Goal: Task Accomplishment & Management: Complete application form

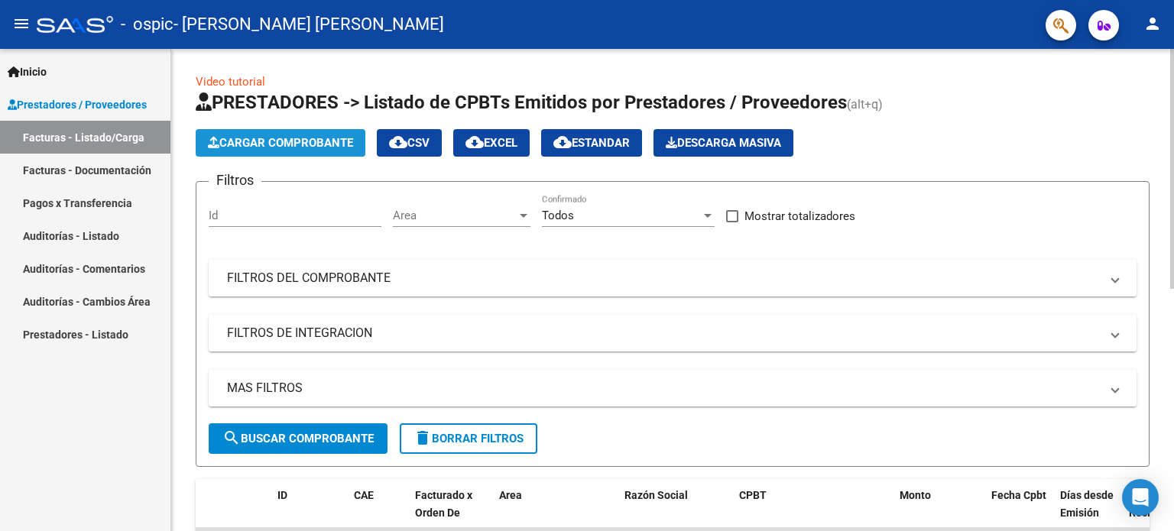
click at [334, 144] on span "Cargar Comprobante" at bounding box center [280, 143] width 145 height 14
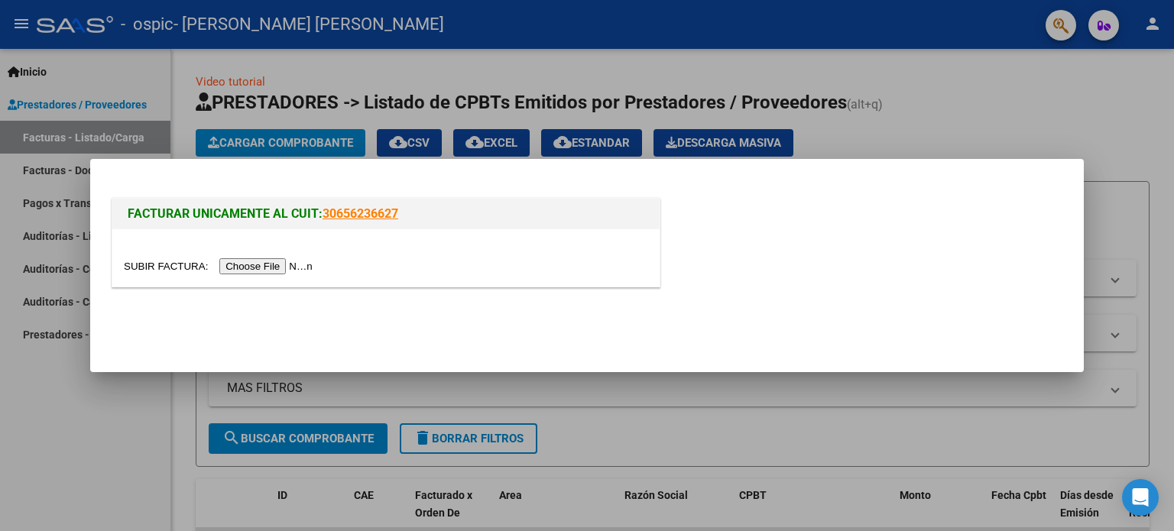
click at [310, 265] on input "file" at bounding box center [220, 266] width 193 height 16
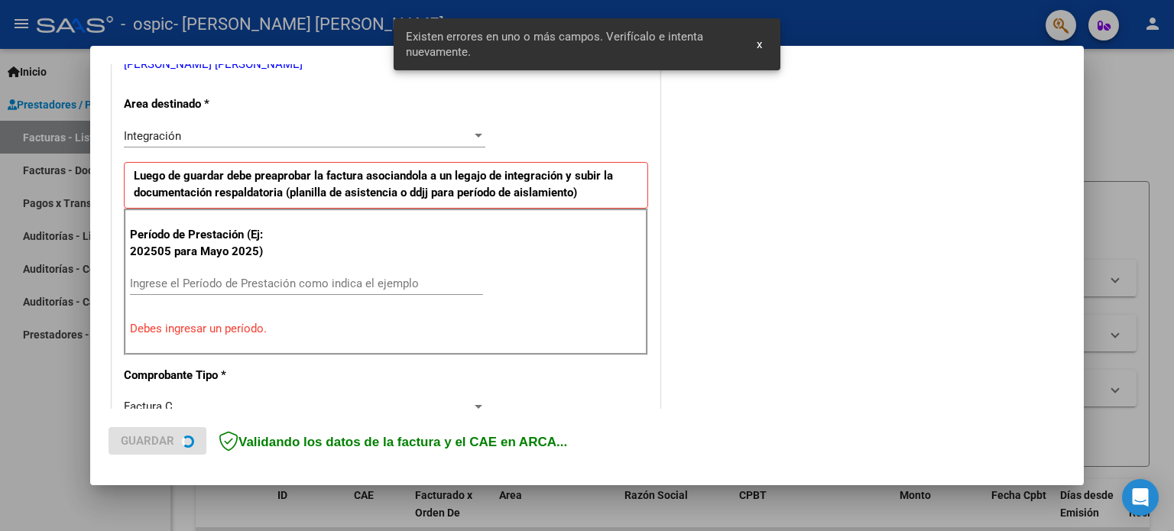
scroll to position [329, 0]
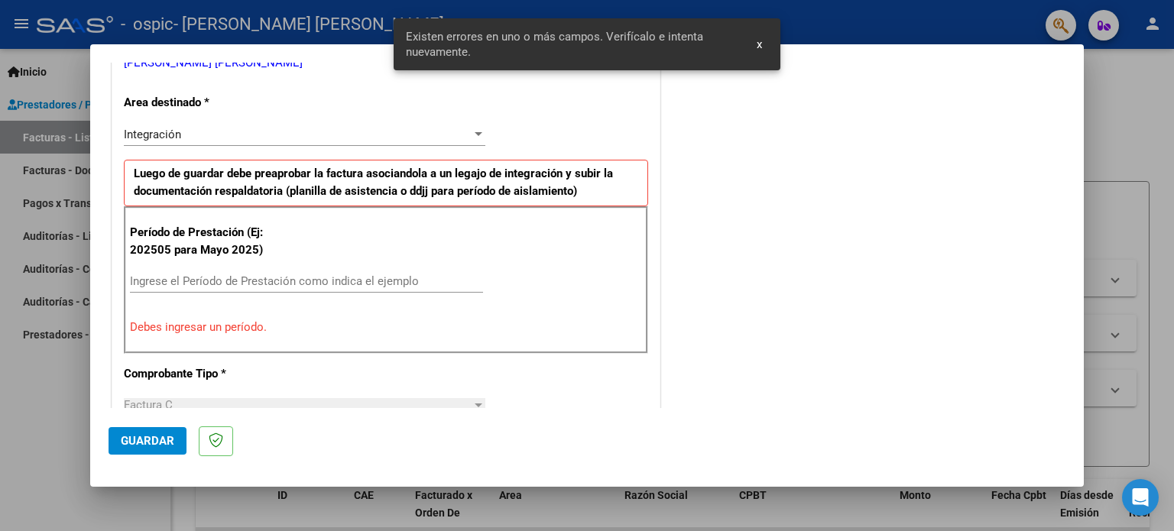
click at [251, 289] on div "Ingrese el Período de Prestación como indica el ejemplo" at bounding box center [306, 281] width 353 height 23
click at [253, 283] on input "Ingrese el Período de Prestación como indica el ejemplo" at bounding box center [306, 281] width 353 height 14
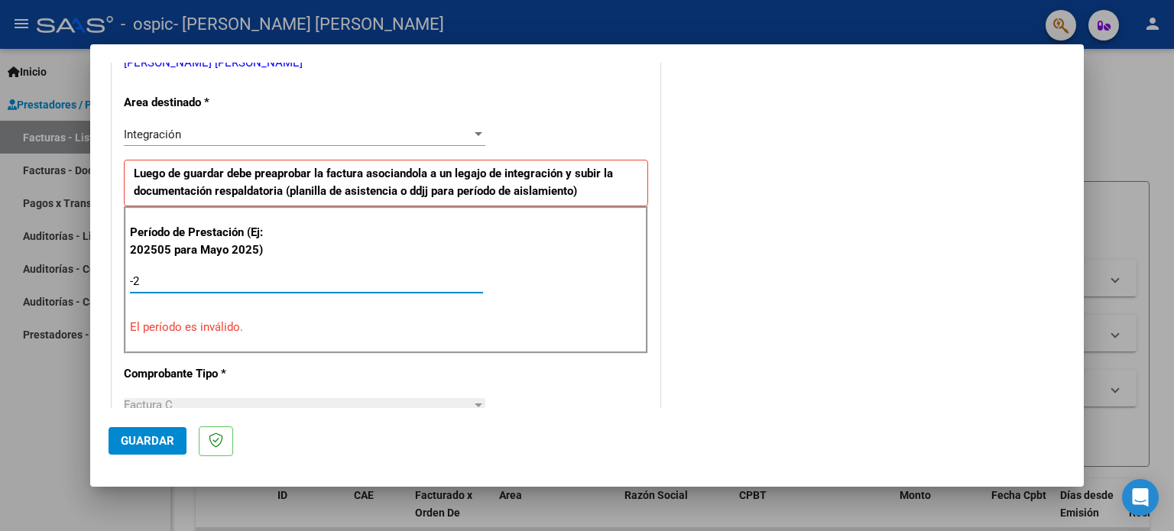
type input "-1"
click at [254, 283] on input "Ingrese el Período de Prestación como indica el ejemplo" at bounding box center [306, 281] width 353 height 14
click at [183, 280] on input "Ingrese el Período de Prestación como indica el ejemplo" at bounding box center [306, 281] width 353 height 14
type input "-2"
type input "1"
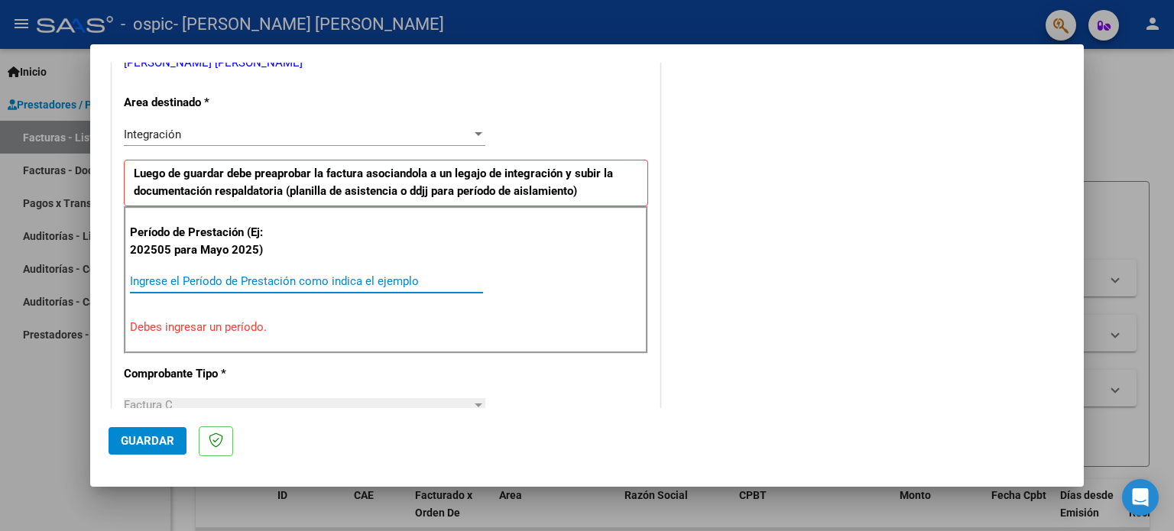
type input "8"
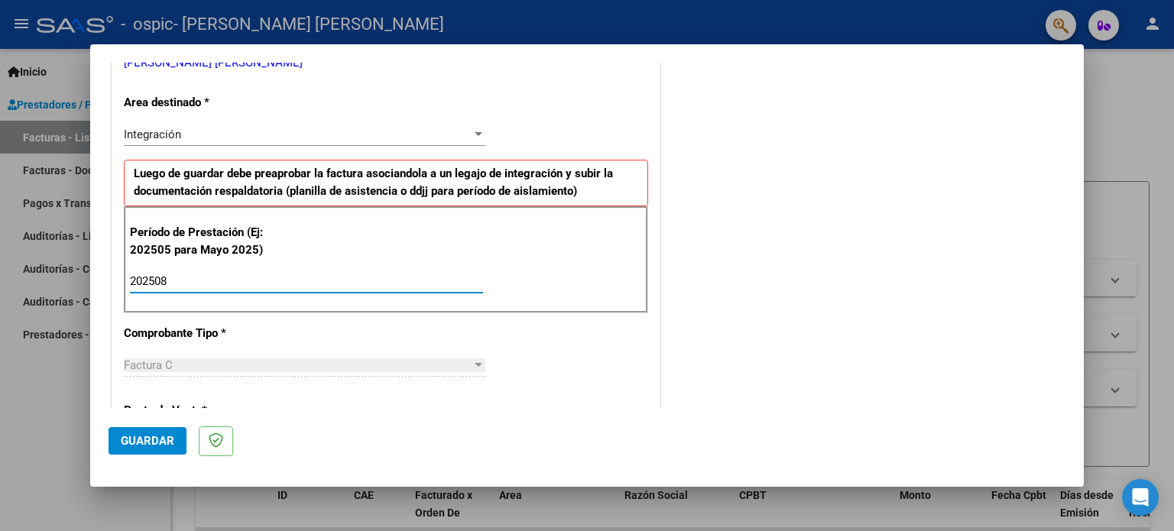
type input "202508"
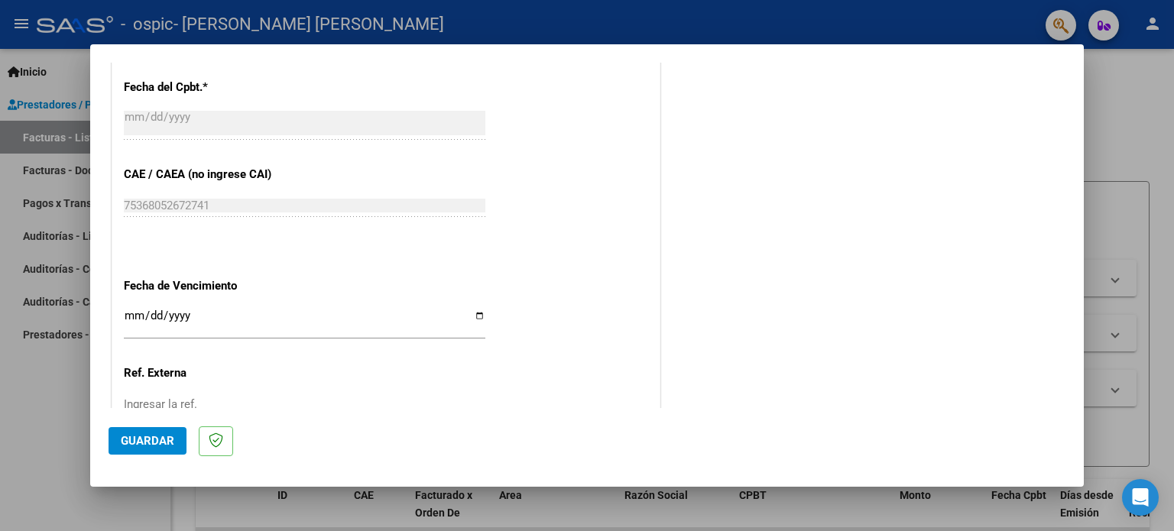
scroll to position [844, 0]
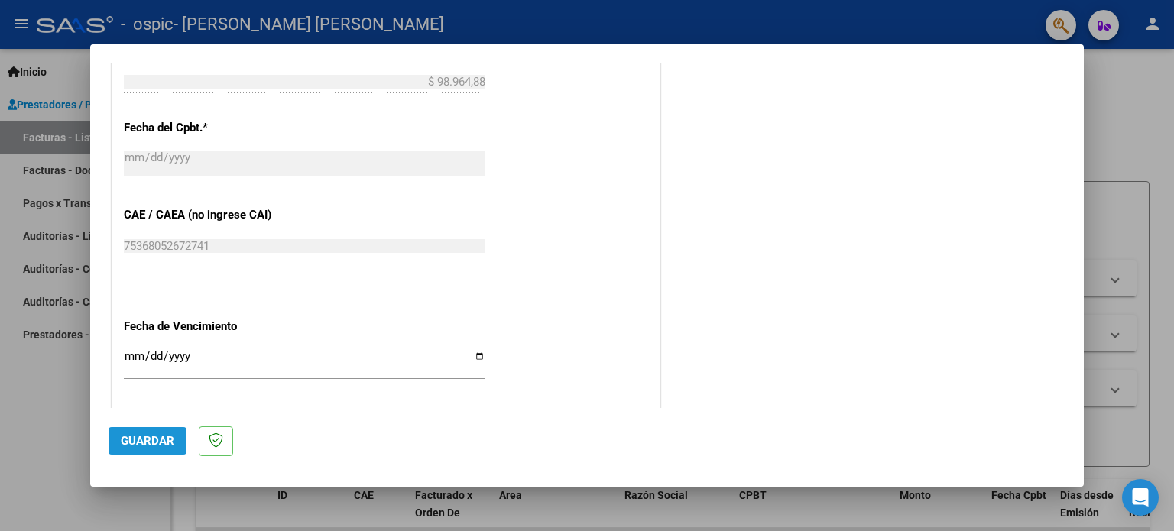
click at [129, 437] on span "Guardar" at bounding box center [147, 441] width 53 height 14
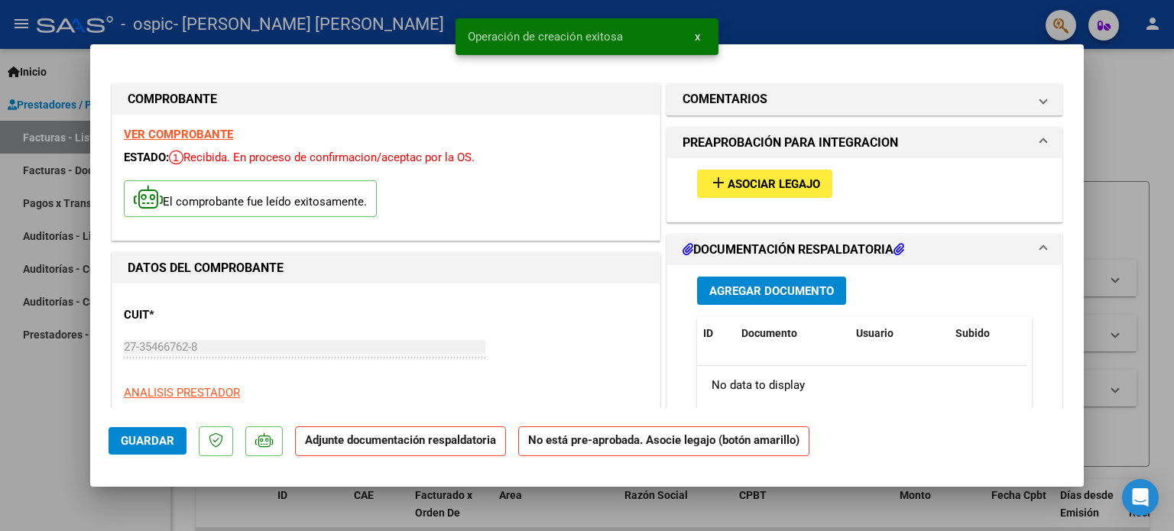
click at [785, 190] on span "Asociar Legajo" at bounding box center [773, 184] width 92 height 14
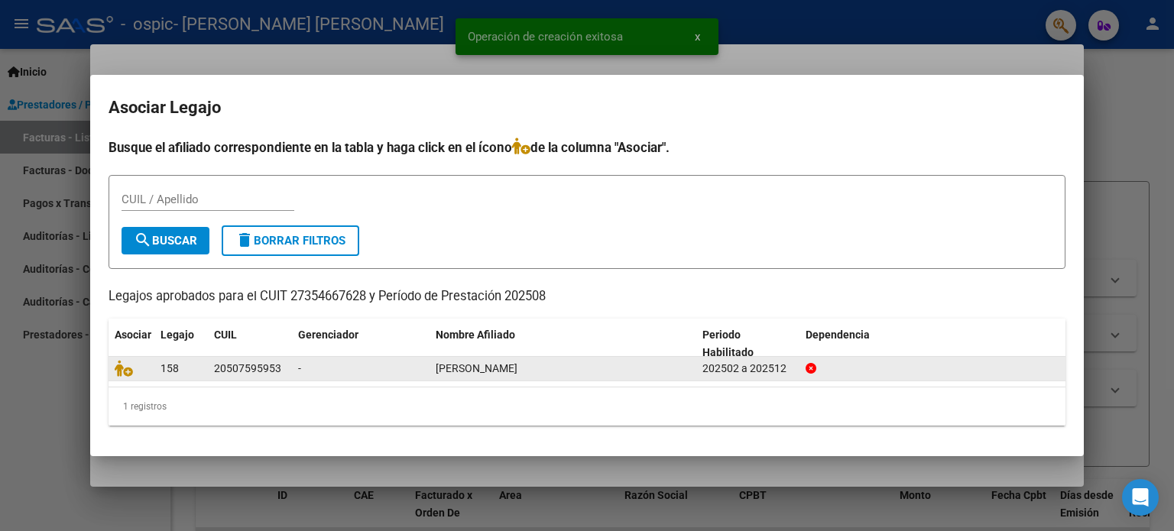
click at [266, 361] on div "20507595953" at bounding box center [247, 369] width 67 height 18
click at [222, 369] on div "20507595953" at bounding box center [247, 369] width 67 height 18
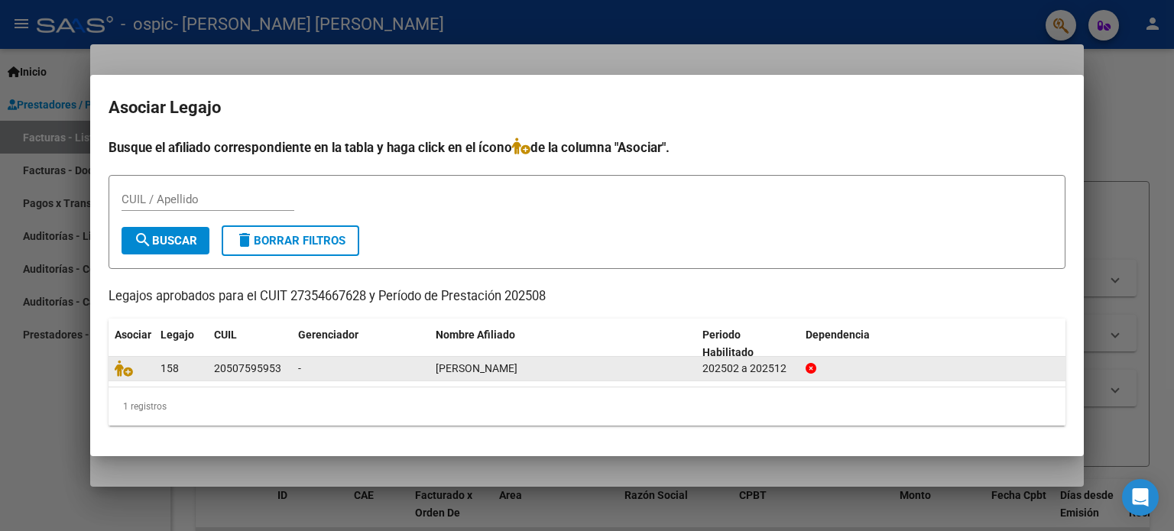
click at [770, 361] on div "202502 a 202512" at bounding box center [747, 369] width 91 height 18
click at [194, 373] on div "158" at bounding box center [180, 369] width 41 height 18
click at [127, 373] on icon at bounding box center [124, 368] width 18 height 17
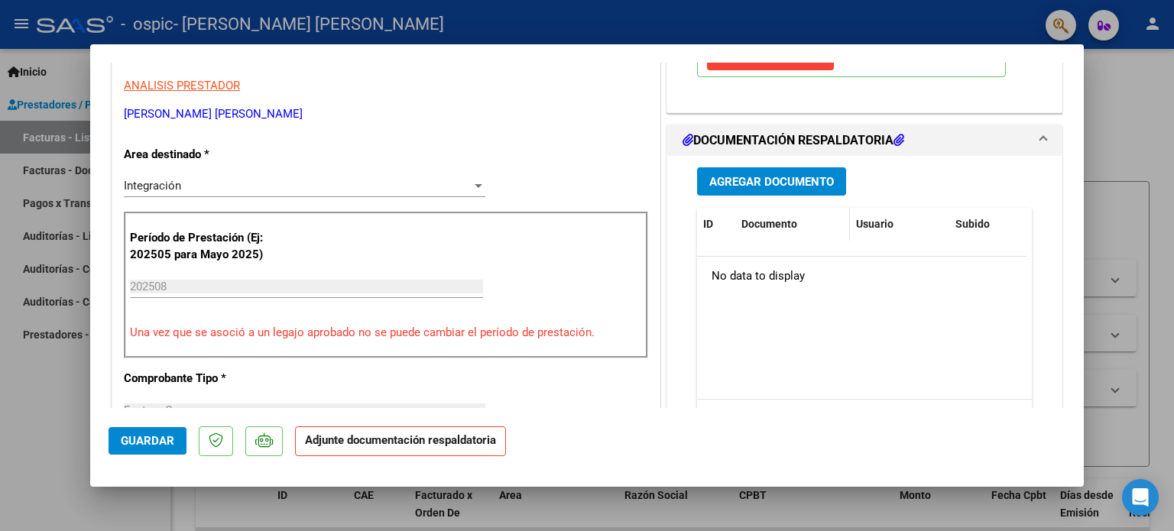
scroll to position [306, 0]
click at [784, 189] on span "Agregar Documento" at bounding box center [771, 183] width 125 height 14
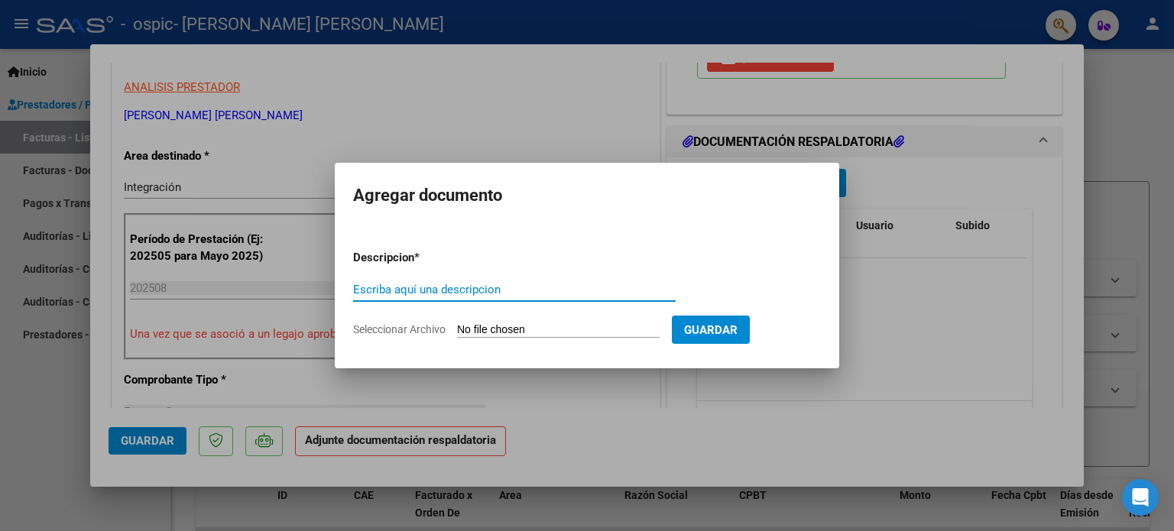
click at [510, 293] on input "Escriba aquí una descripcion" at bounding box center [514, 290] width 322 height 14
click at [495, 319] on form "Descripcion * Escriba aquí una descripcion Seleccionar Archivo Guardar" at bounding box center [587, 294] width 468 height 112
click at [495, 331] on input "Seleccionar Archivo" at bounding box center [558, 330] width 202 height 15
type input "C:\fakepath\Planilla mati.jpeg"
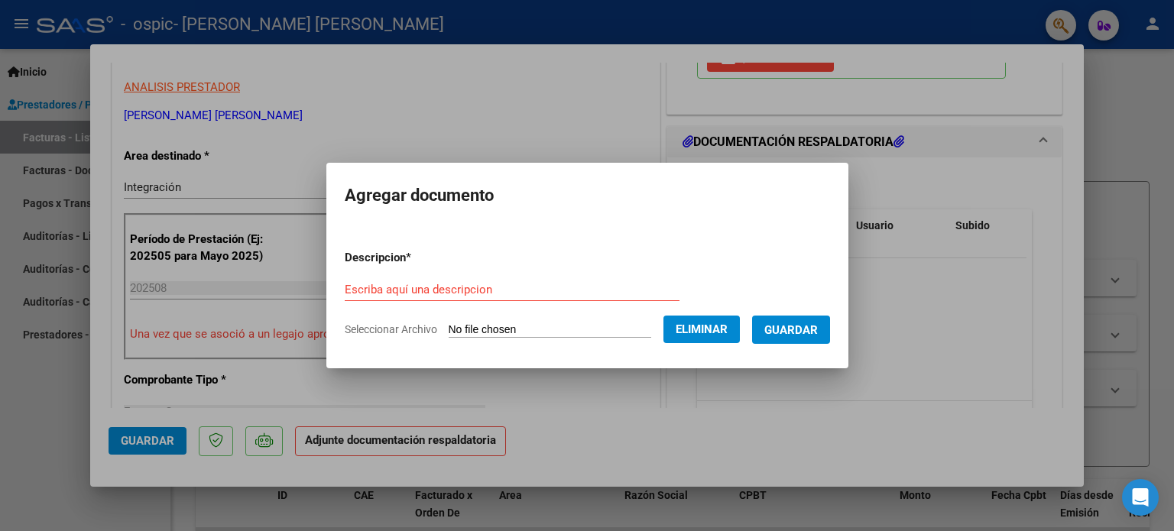
click at [788, 338] on button "Guardar" at bounding box center [791, 330] width 78 height 28
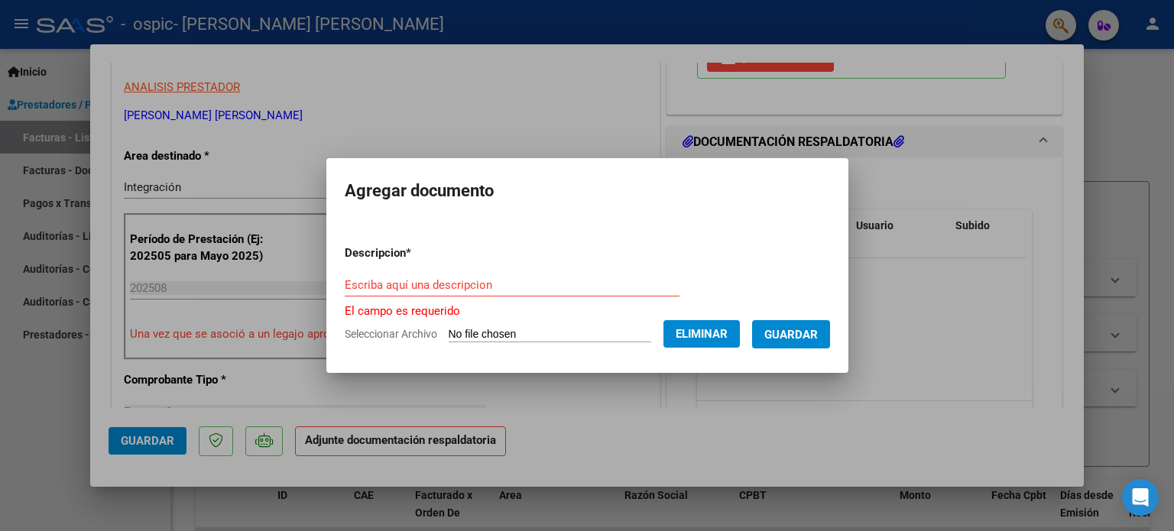
click at [393, 271] on form "Descripcion * Escriba aquí una descripcion El campo es requerido Seleccionar Ar…" at bounding box center [587, 293] width 485 height 121
drag, startPoint x: 397, startPoint y: 282, endPoint x: 410, endPoint y: 277, distance: 13.8
click at [397, 282] on input "Escriba aquí una descripcion" at bounding box center [512, 285] width 335 height 14
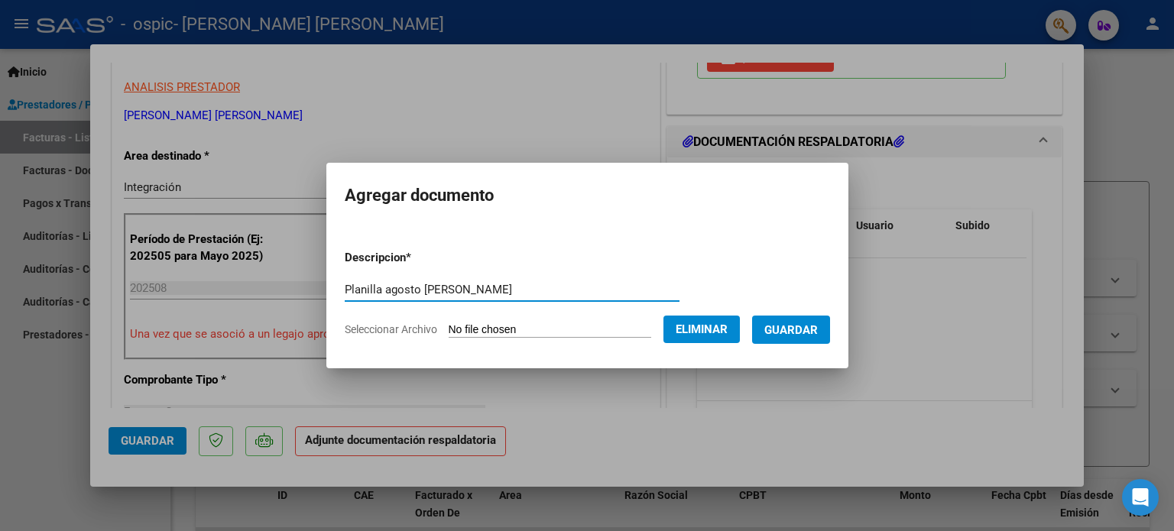
click at [418, 285] on input "Planilla agosto [PERSON_NAME]" at bounding box center [512, 290] width 335 height 14
type input "Planilla agosto [PERSON_NAME]"
click at [808, 335] on span "Guardar" at bounding box center [790, 330] width 53 height 14
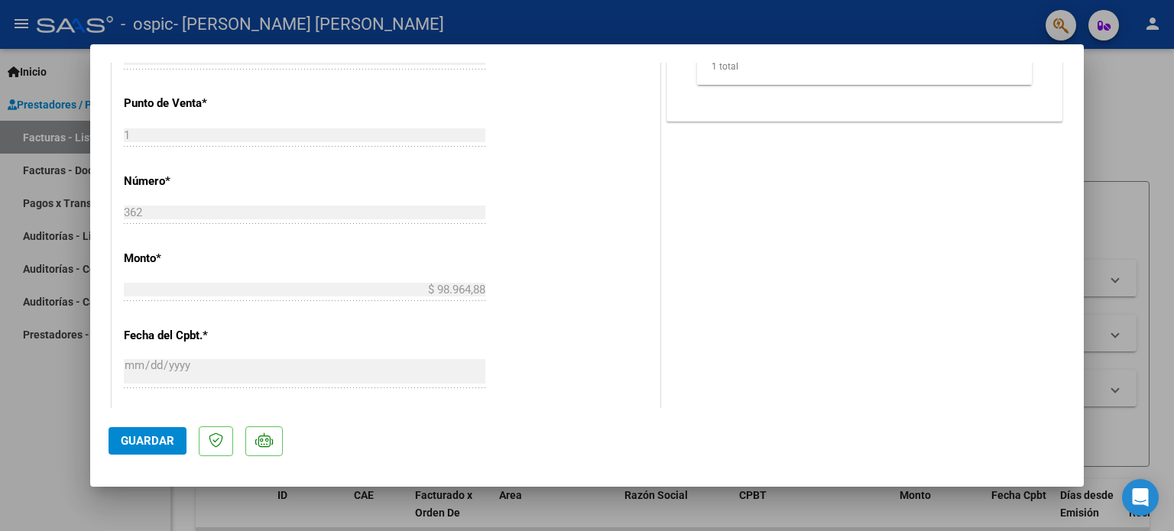
scroll to position [688, 0]
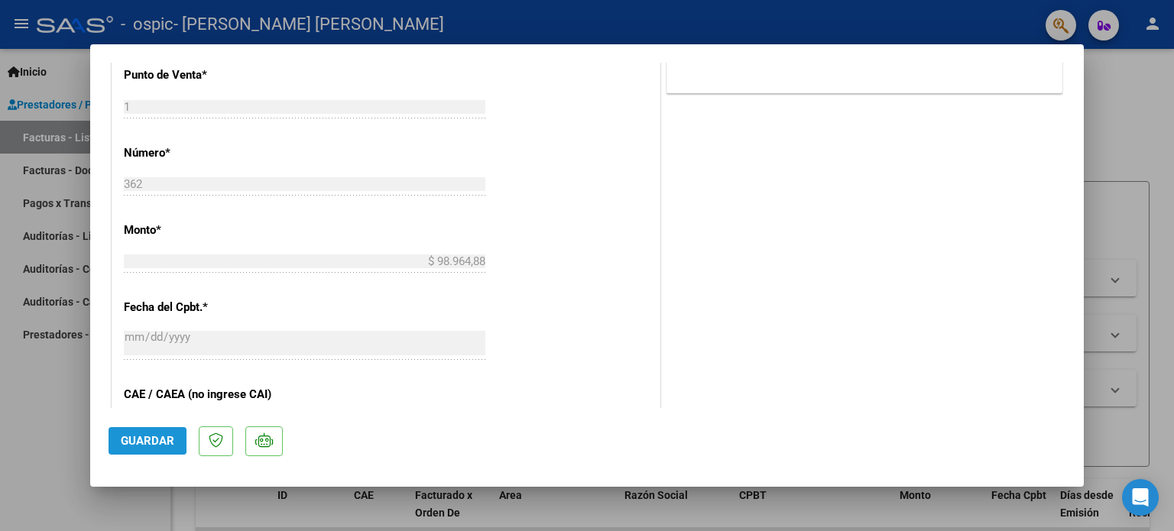
click at [147, 436] on span "Guardar" at bounding box center [147, 441] width 53 height 14
